Goal: Find specific page/section: Find specific page/section

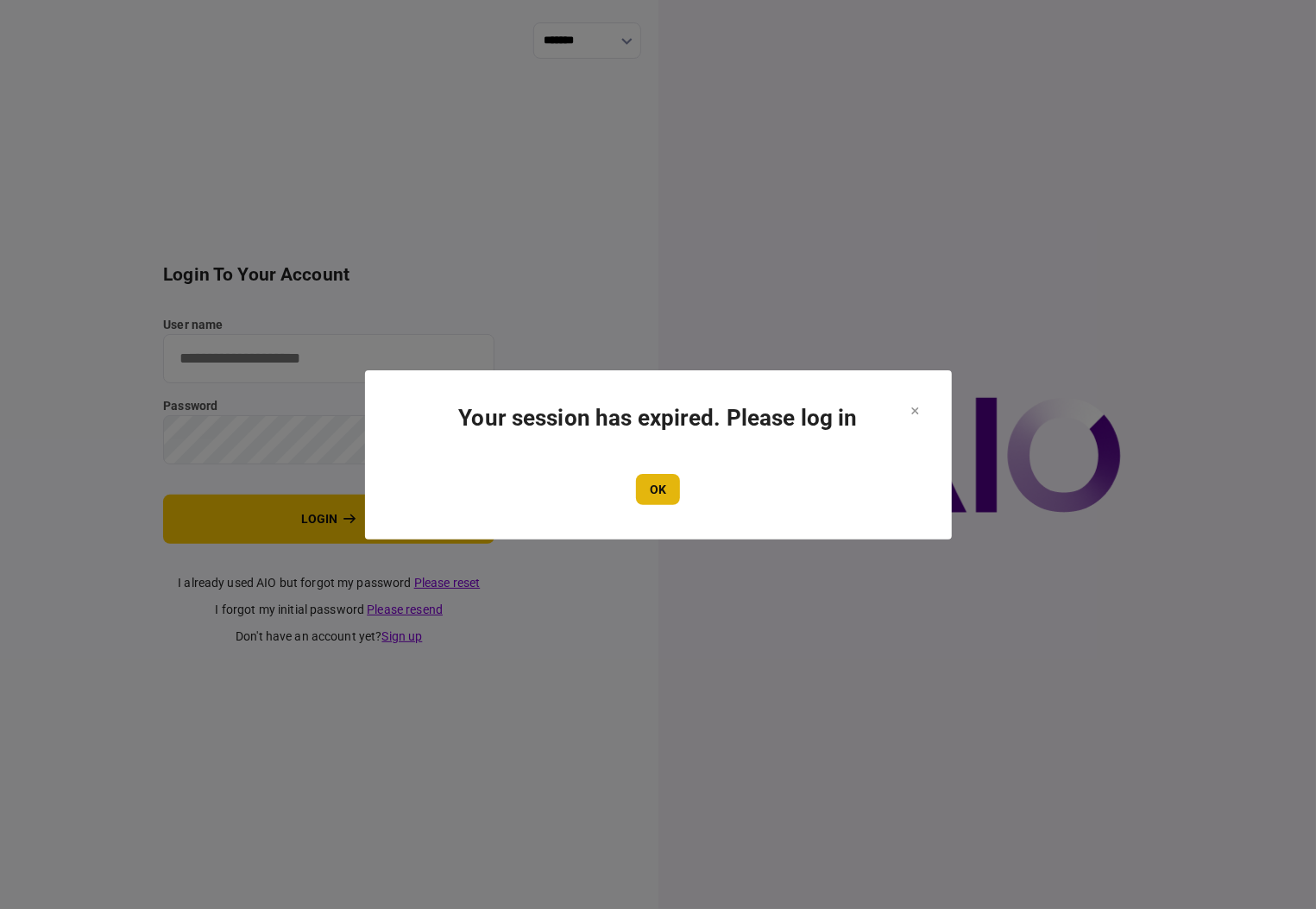
click at [654, 488] on button "OK" at bounding box center [657, 489] width 44 height 31
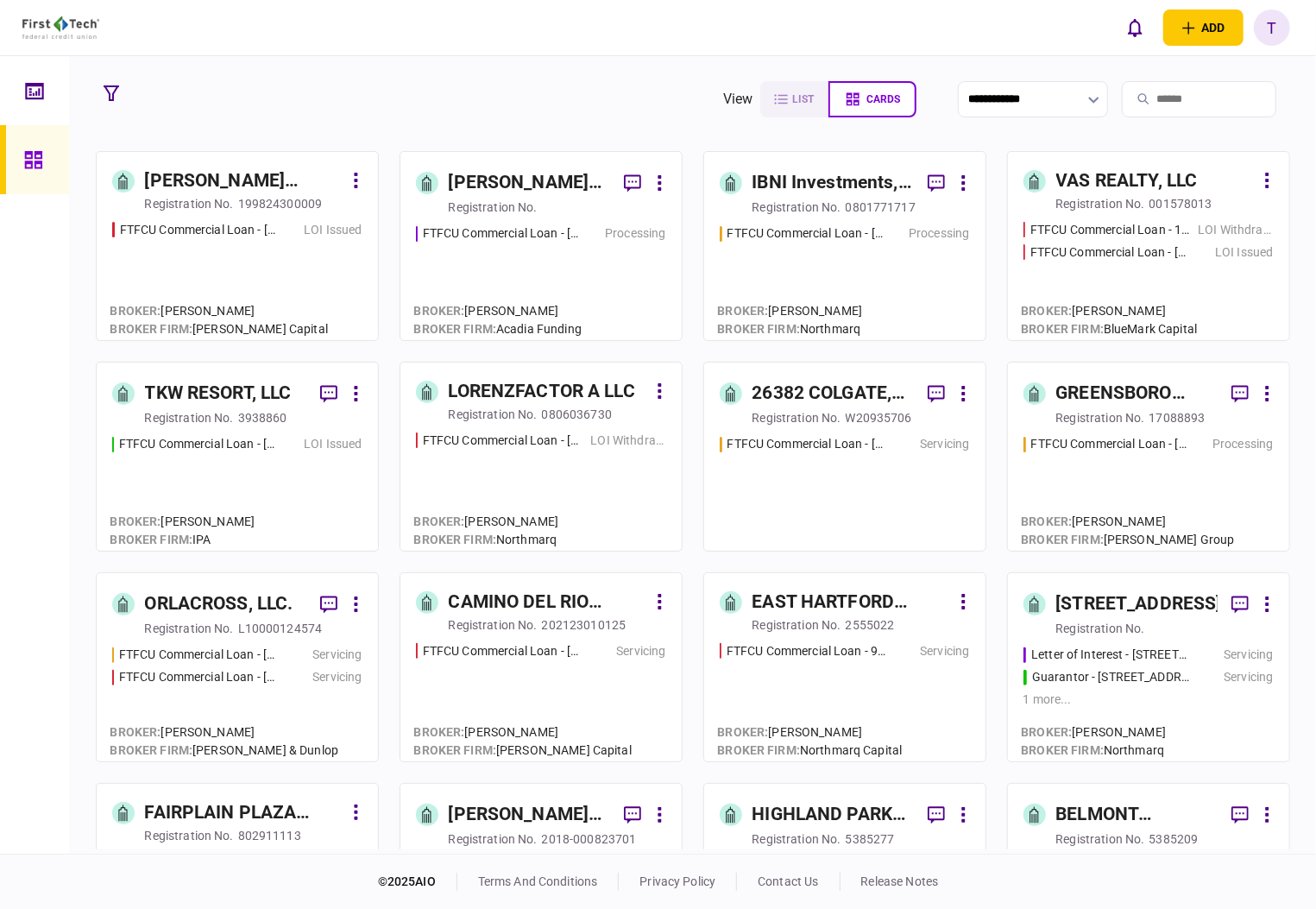
click at [504, 183] on div "[PERSON_NAME] Regency Partners LLC" at bounding box center [529, 182] width 161 height 28
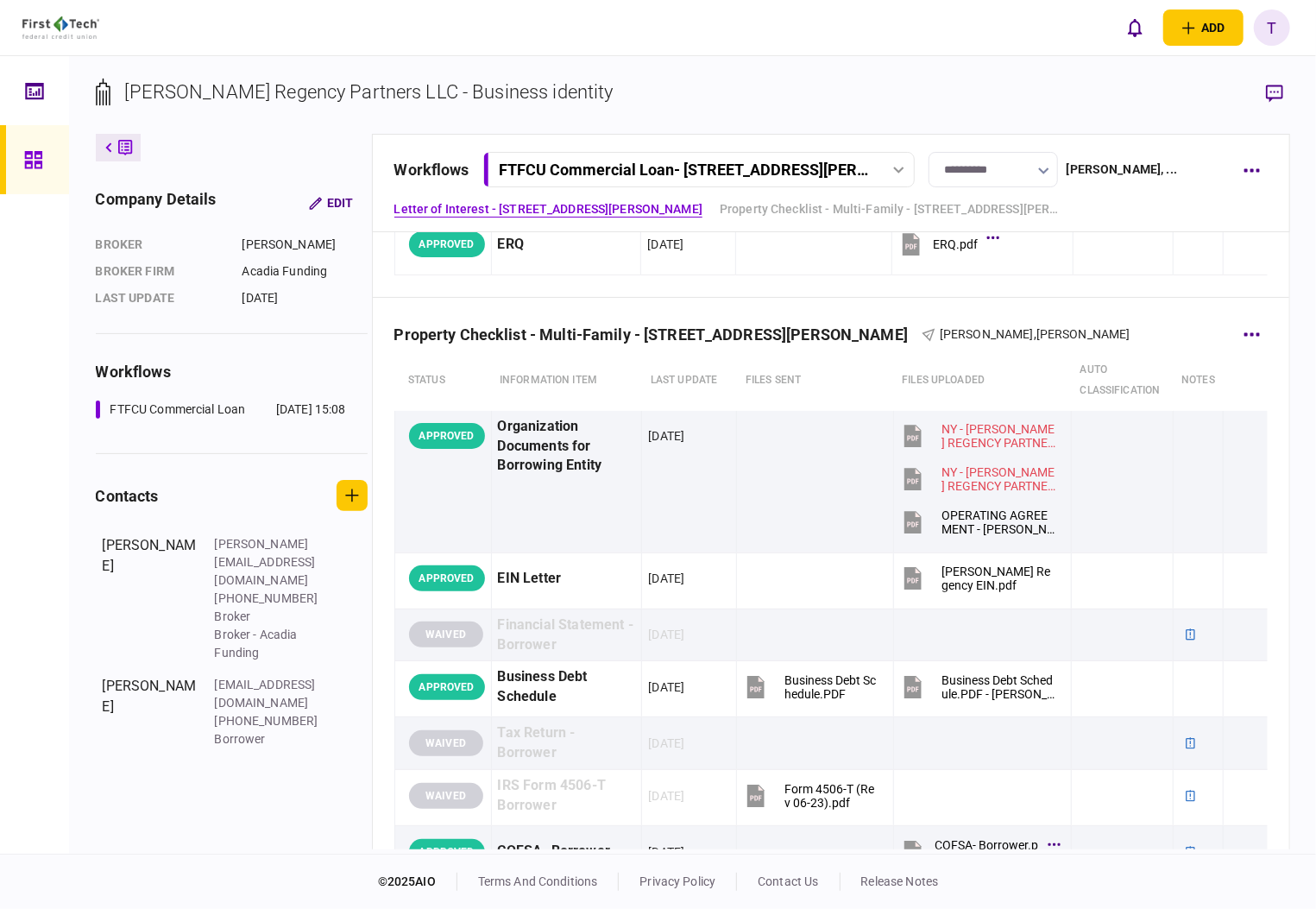
scroll to position [690, 0]
